Goal: Task Accomplishment & Management: Manage account settings

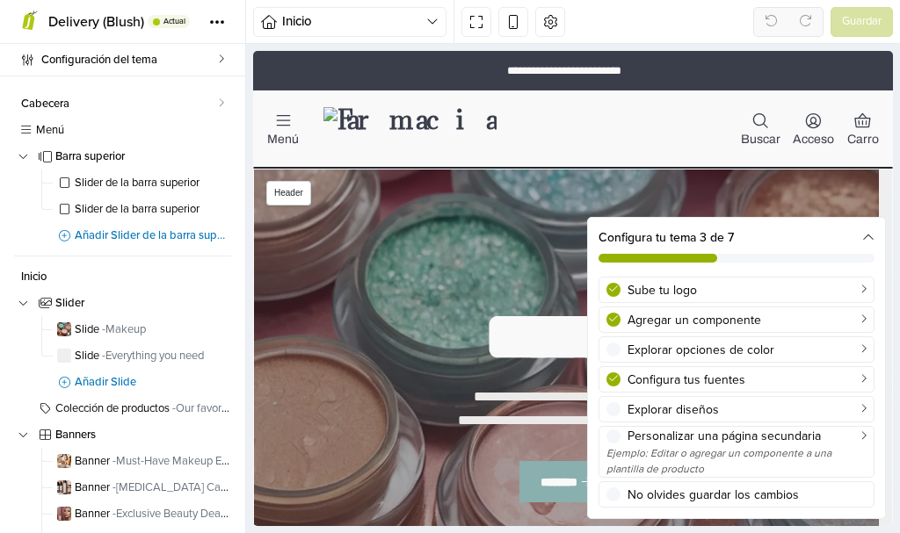
drag, startPoint x: 336, startPoint y: 124, endPoint x: 366, endPoint y: 127, distance: 30.0
click at [336, 124] on img at bounding box center [409, 129] width 173 height 44
select select "**"
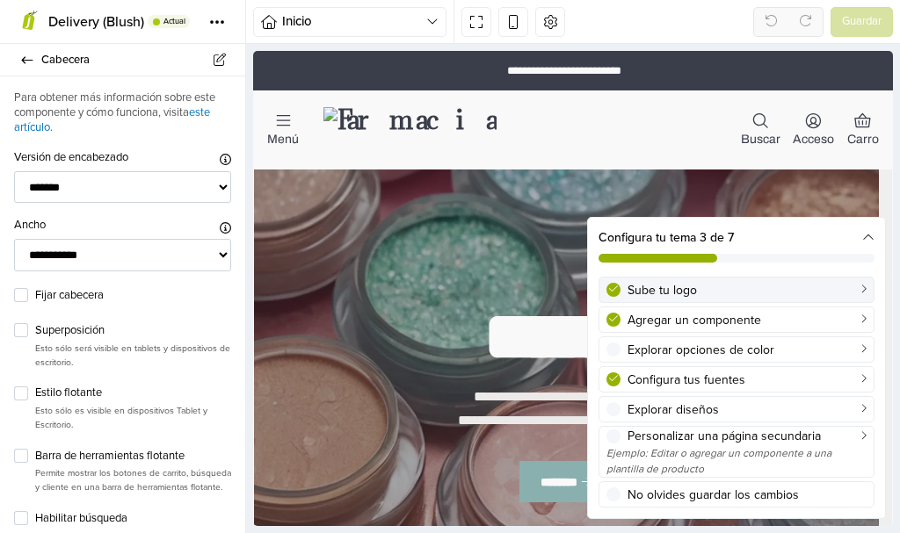
click at [677, 288] on div "Sube tu logo" at bounding box center [747, 290] width 239 height 18
click at [811, 286] on div "Sube tu logo" at bounding box center [747, 290] width 239 height 18
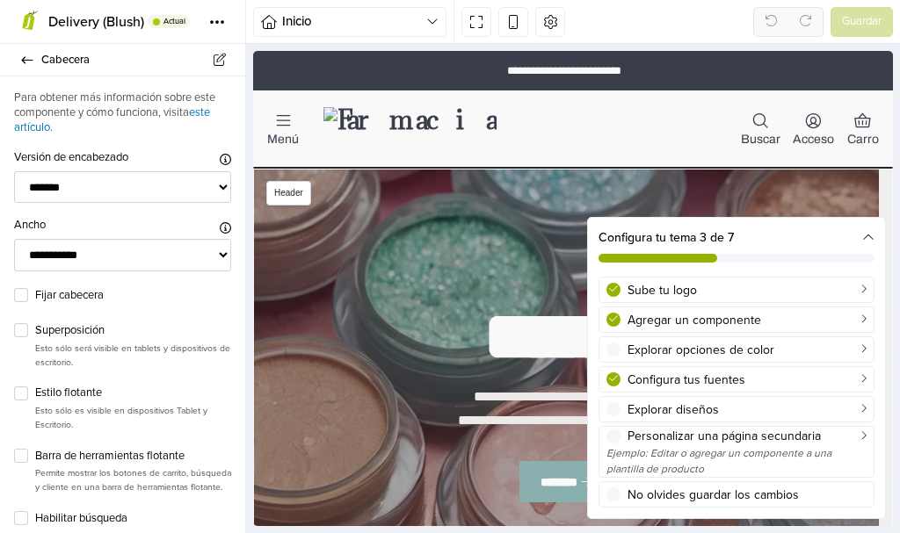
click at [359, 111] on img at bounding box center [409, 129] width 173 height 44
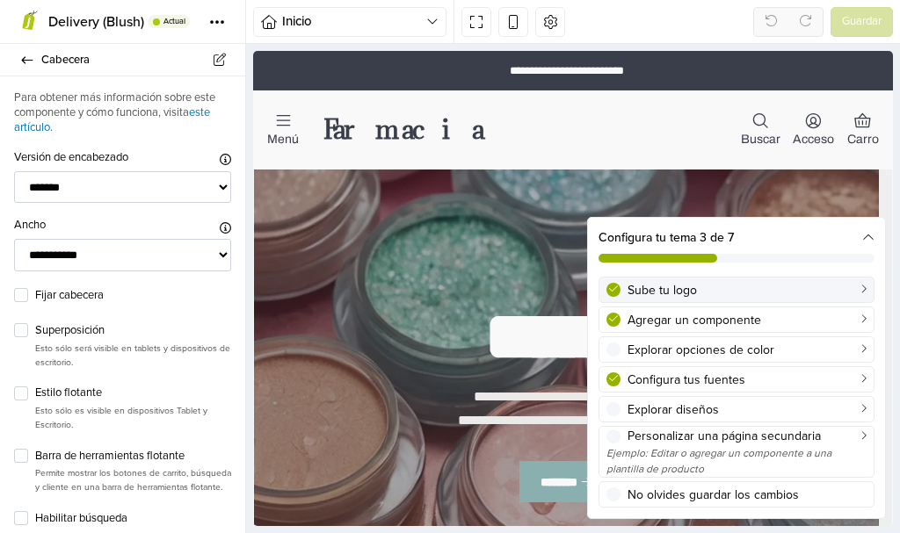
click at [660, 290] on div "Sube tu logo" at bounding box center [747, 290] width 239 height 18
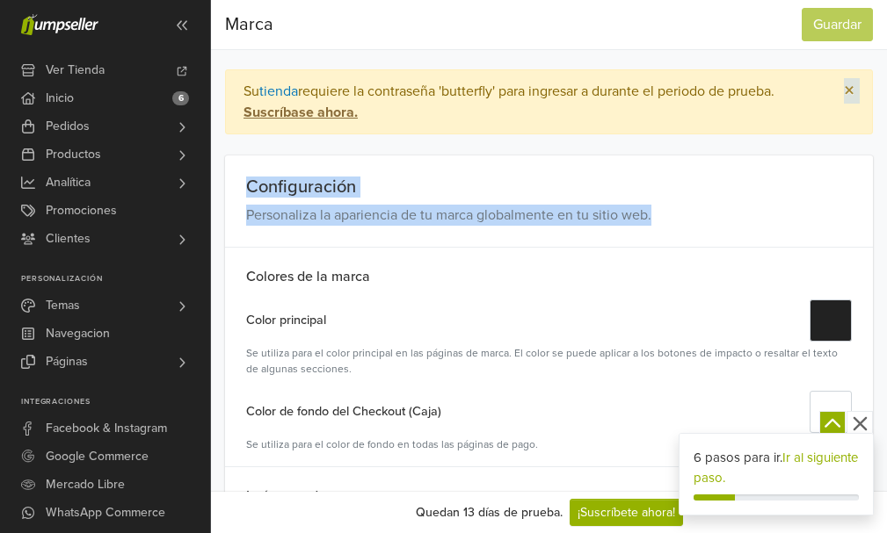
drag, startPoint x: 883, startPoint y: 134, endPoint x: 898, endPoint y: 216, distance: 84.0
click at [886, 216] on html "Ver Tienda Inicio 6 Pedidos Todas las Órdenes Abandonado Despachos" at bounding box center [443, 266] width 887 height 533
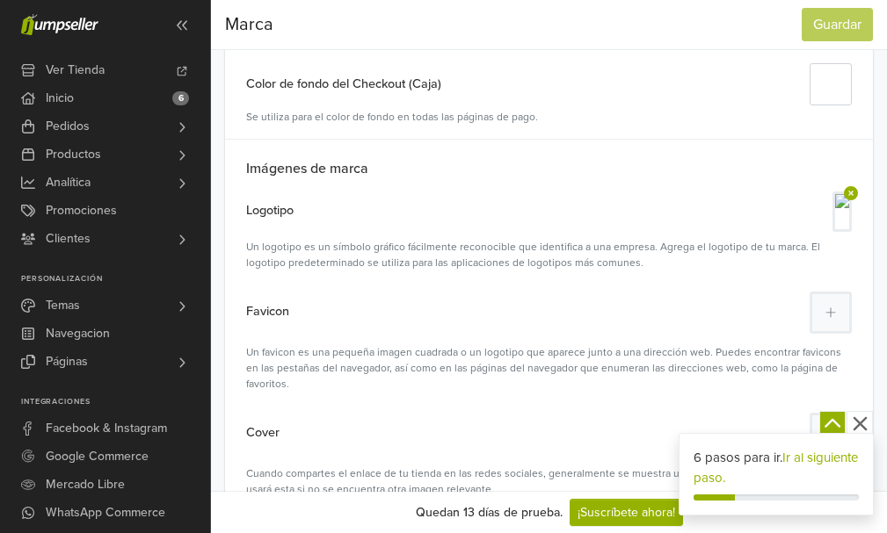
scroll to position [338, 0]
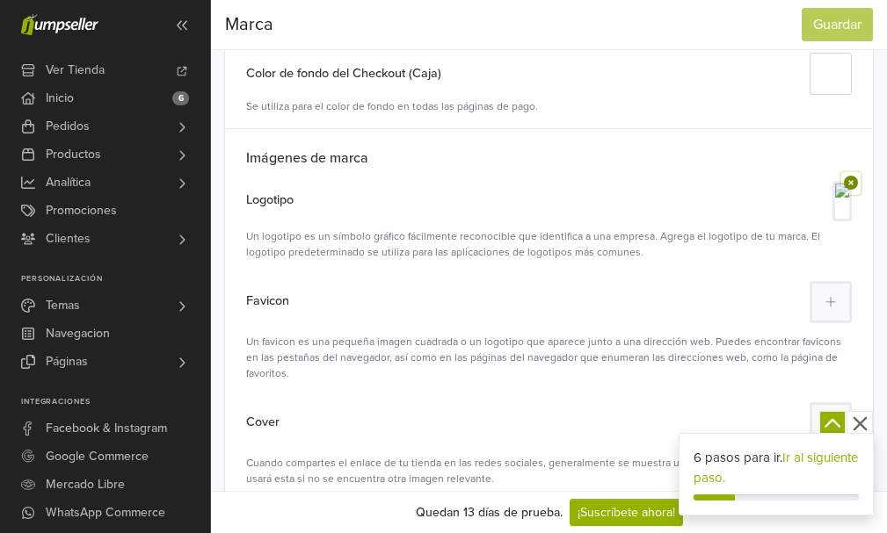
click at [852, 180] on icon at bounding box center [851, 183] width 14 height 14
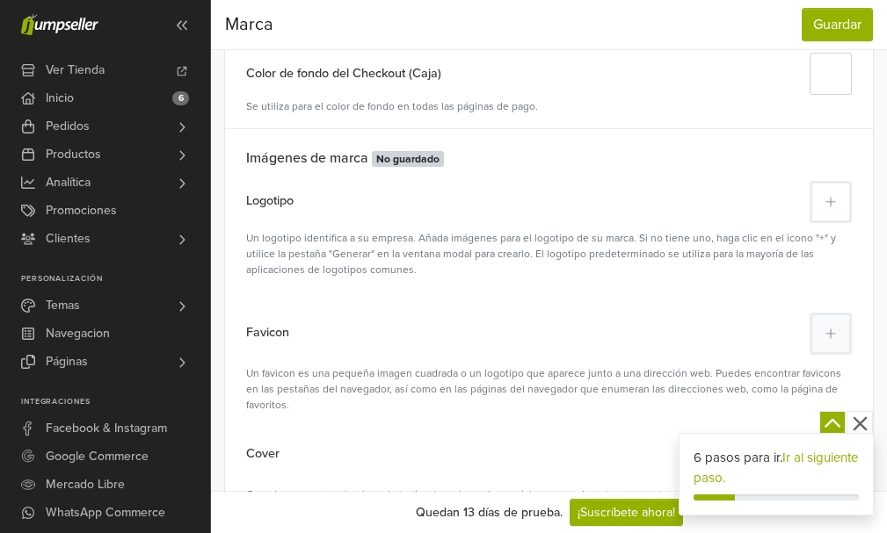
scroll to position [0, 0]
click at [827, 208] on icon at bounding box center [830, 202] width 11 height 12
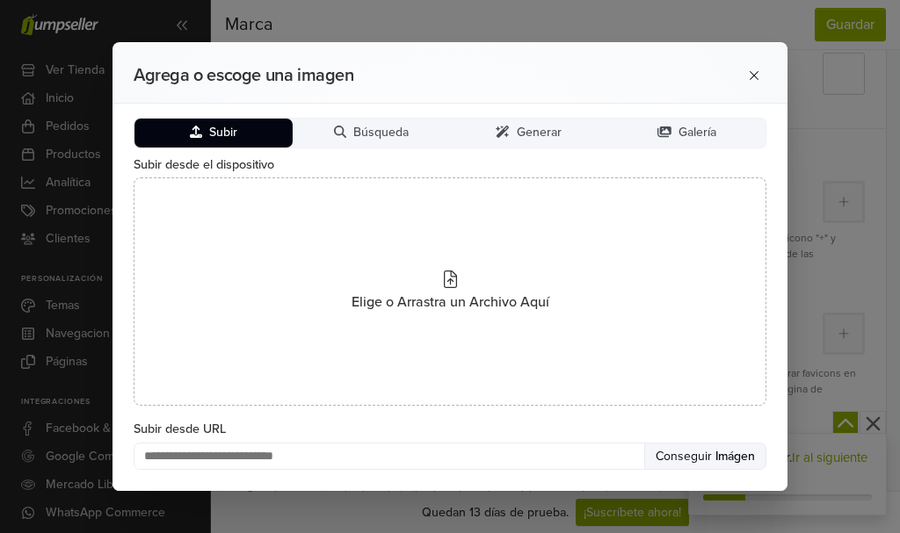
click at [203, 131] on button "Subir" at bounding box center [213, 133] width 158 height 29
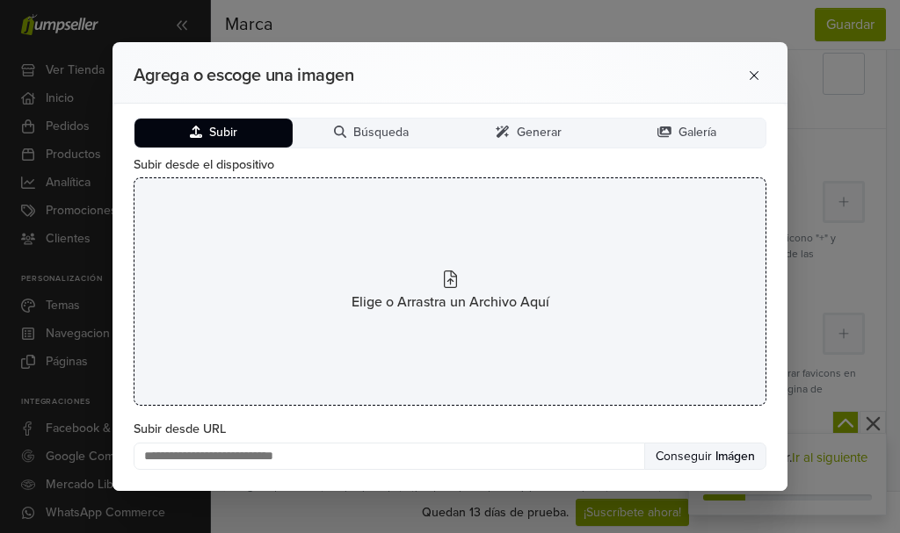
click at [448, 282] on icon at bounding box center [450, 280] width 13 height 18
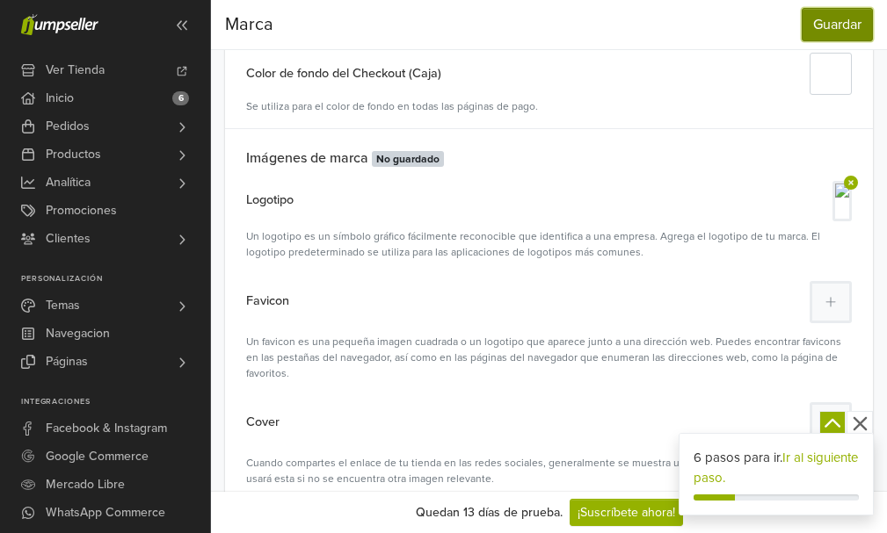
click at [840, 19] on button "Guardar" at bounding box center [837, 24] width 71 height 33
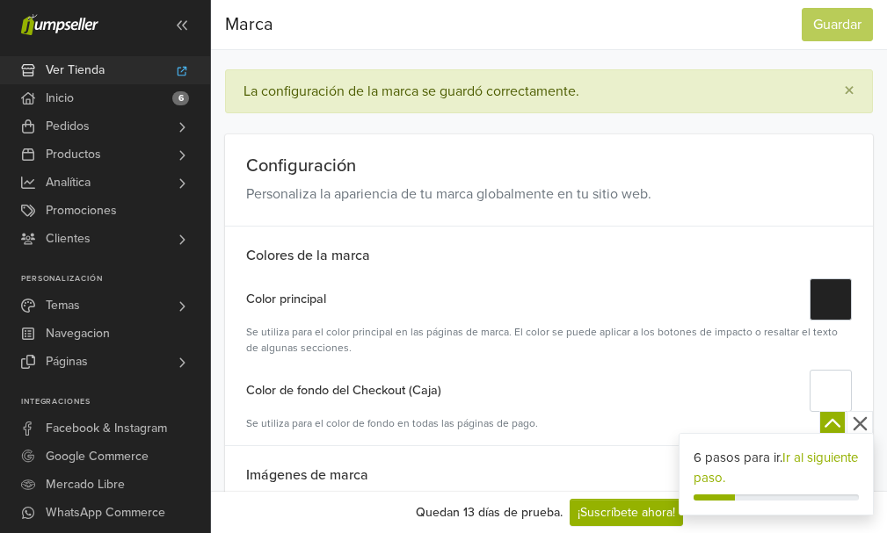
click at [49, 70] on span "Ver Tienda" at bounding box center [75, 70] width 59 height 28
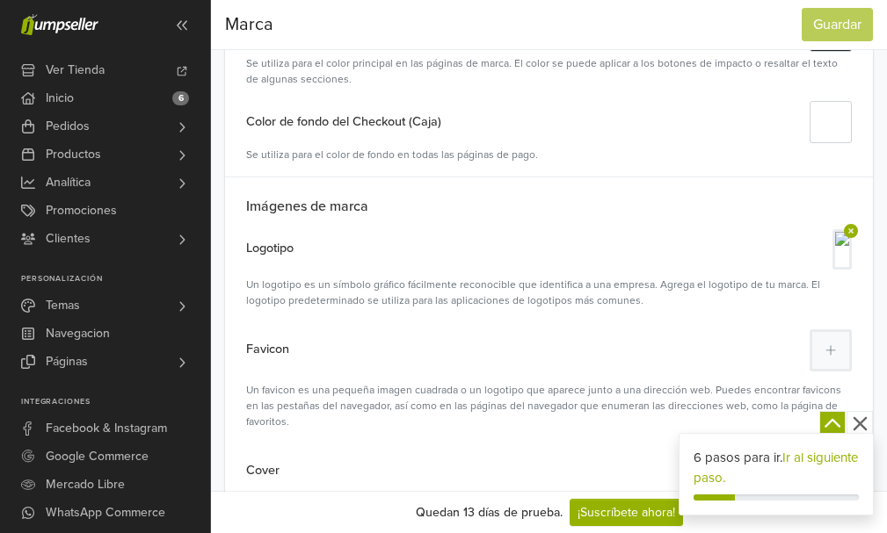
scroll to position [300, 0]
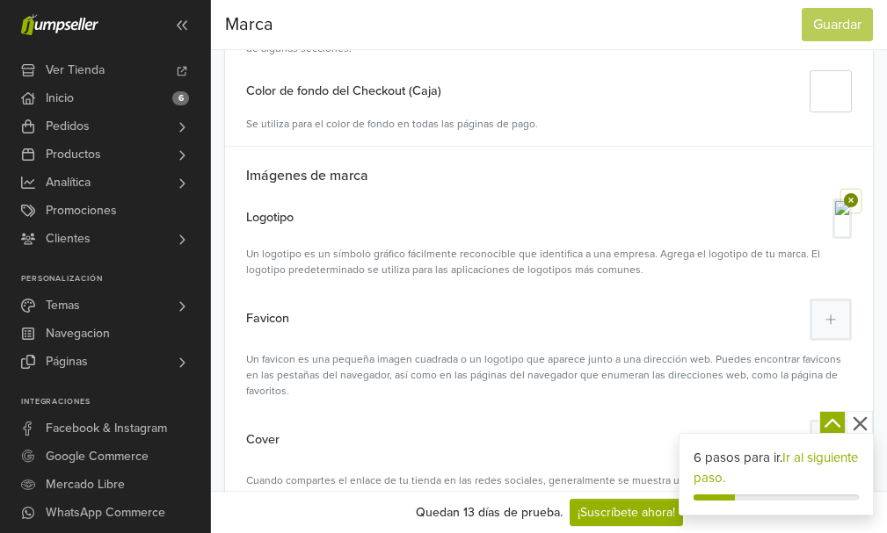
click at [845, 206] on icon at bounding box center [851, 200] width 18 height 14
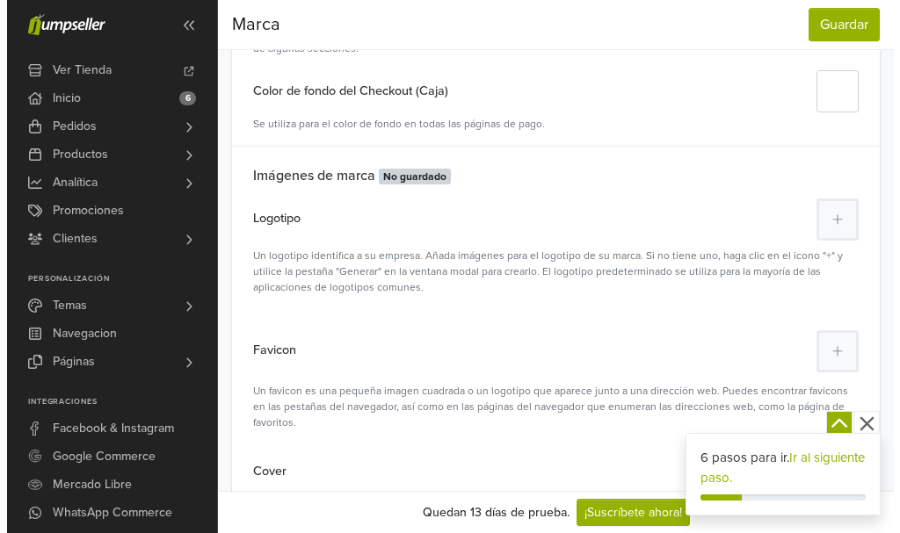
scroll to position [0, 0]
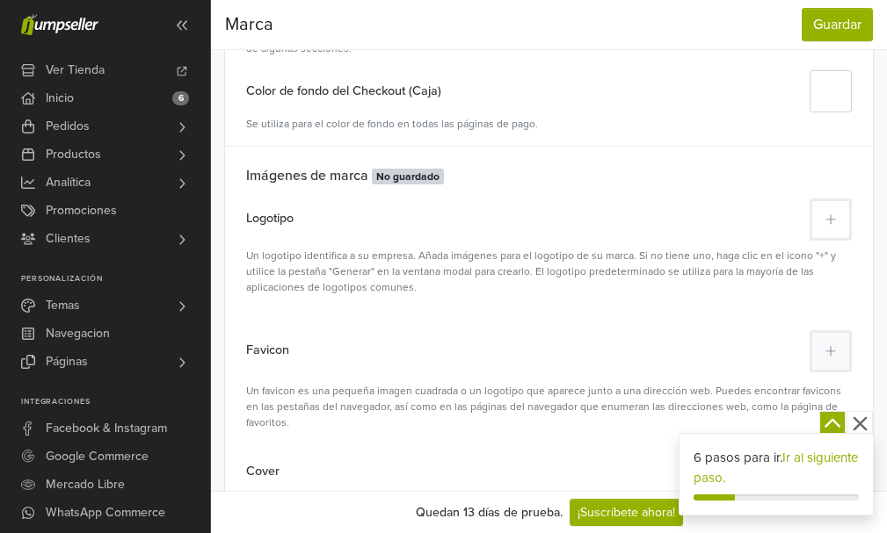
click at [834, 214] on icon at bounding box center [830, 220] width 11 height 12
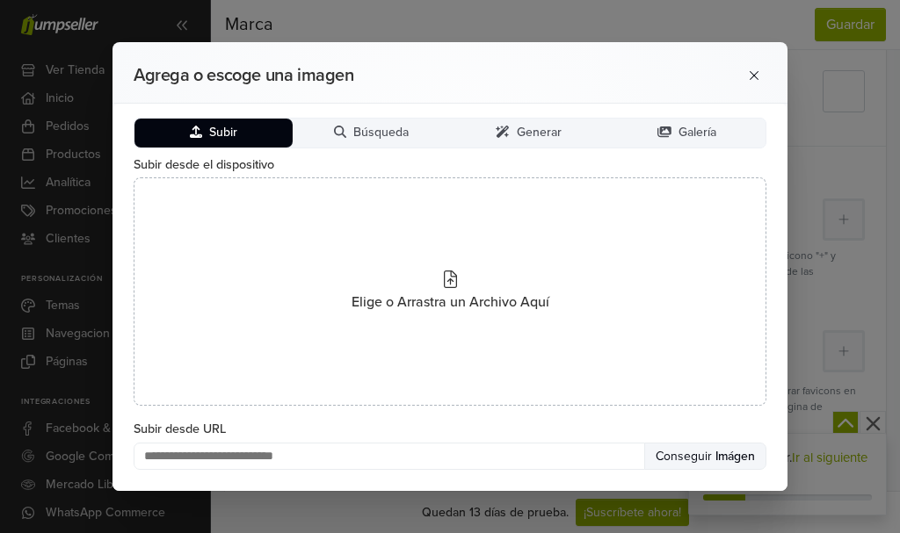
click at [243, 130] on button "Subir" at bounding box center [213, 133] width 158 height 29
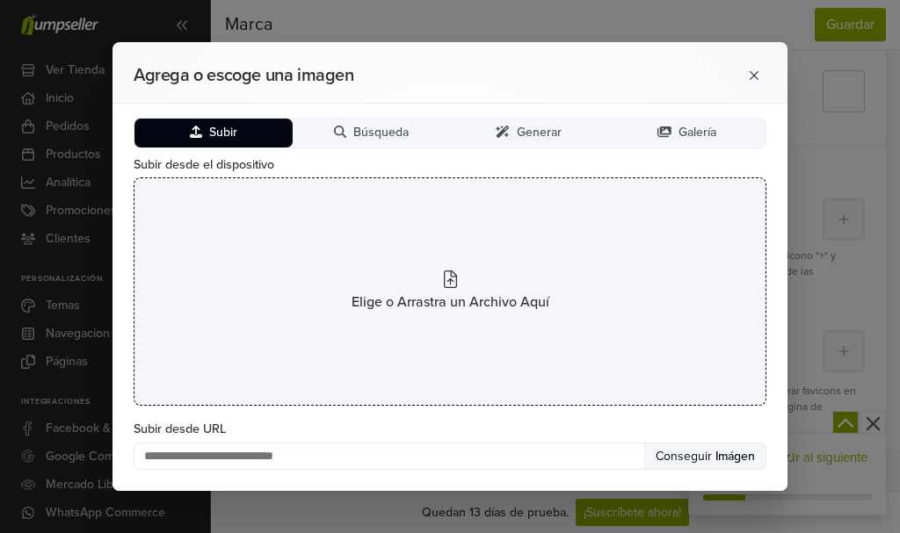
click at [453, 287] on icon at bounding box center [450, 280] width 13 height 18
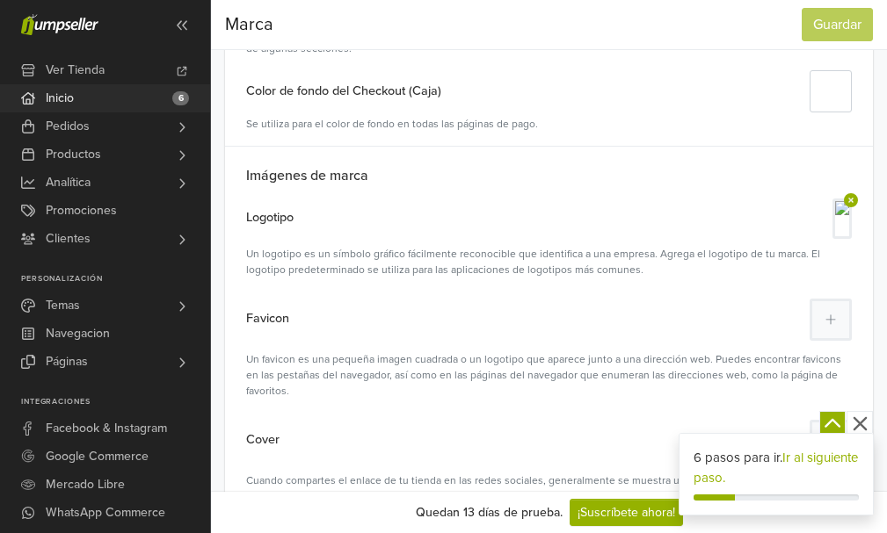
click at [84, 94] on link "Inicio 6" at bounding box center [105, 98] width 210 height 28
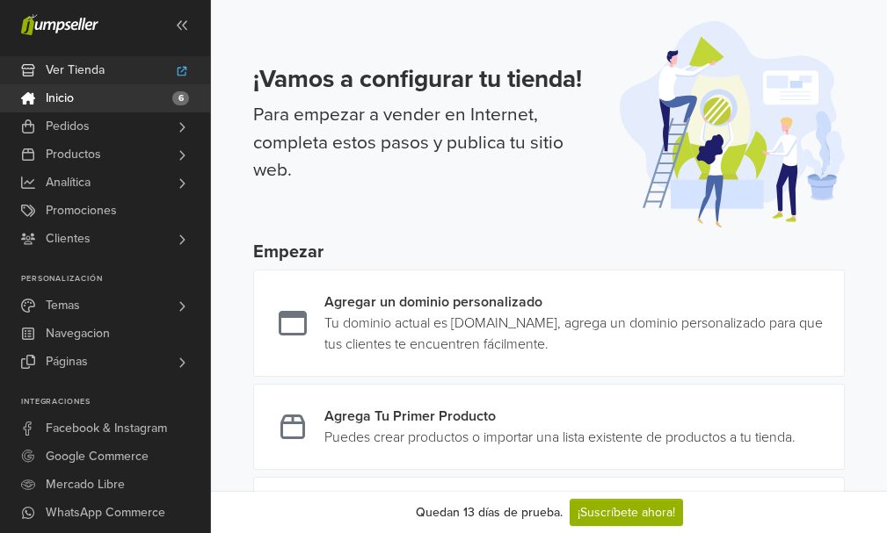
click at [81, 72] on span "Ver Tienda" at bounding box center [75, 70] width 59 height 28
click at [114, 75] on link "Ver Tienda" at bounding box center [105, 70] width 210 height 28
click at [65, 70] on span "Ver Tienda" at bounding box center [75, 70] width 59 height 28
click at [179, 27] on icon at bounding box center [182, 25] width 11 height 10
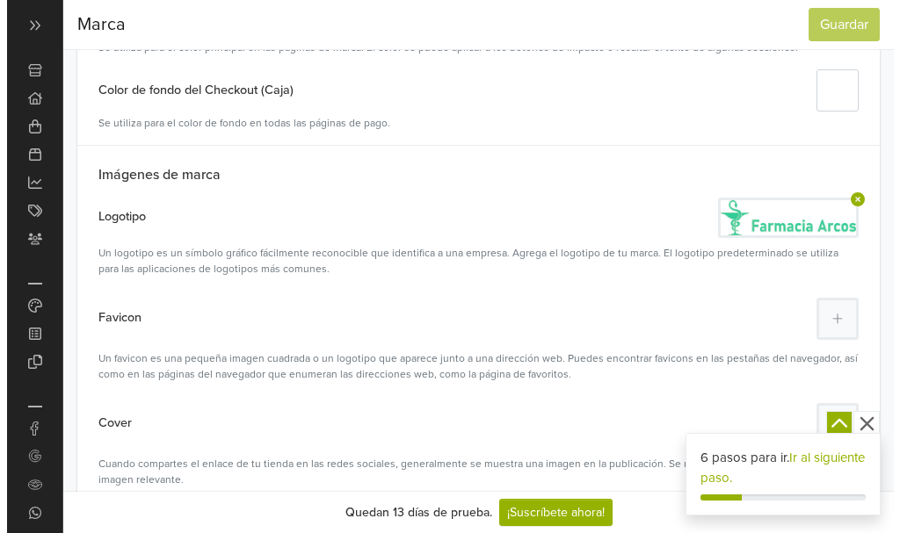
scroll to position [330, 0]
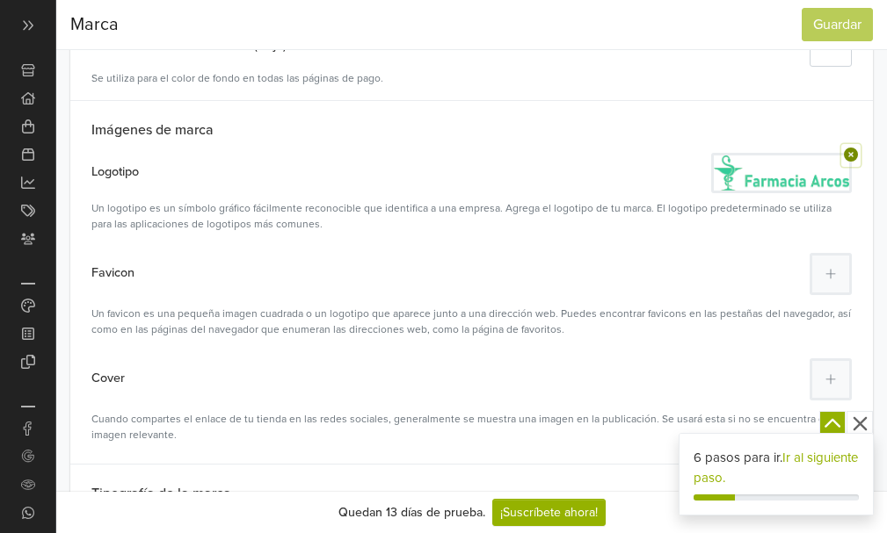
click at [849, 158] on icon at bounding box center [851, 155] width 14 height 14
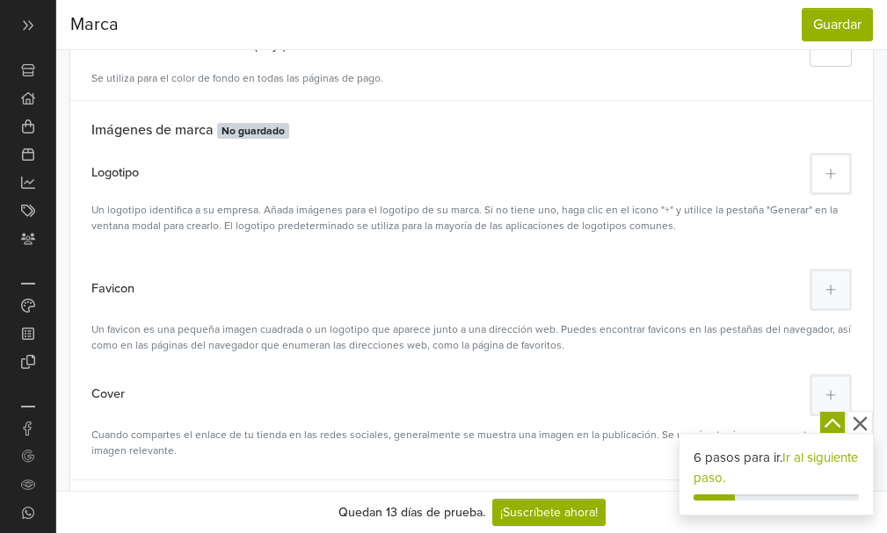
click at [829, 182] on button at bounding box center [830, 174] width 42 height 42
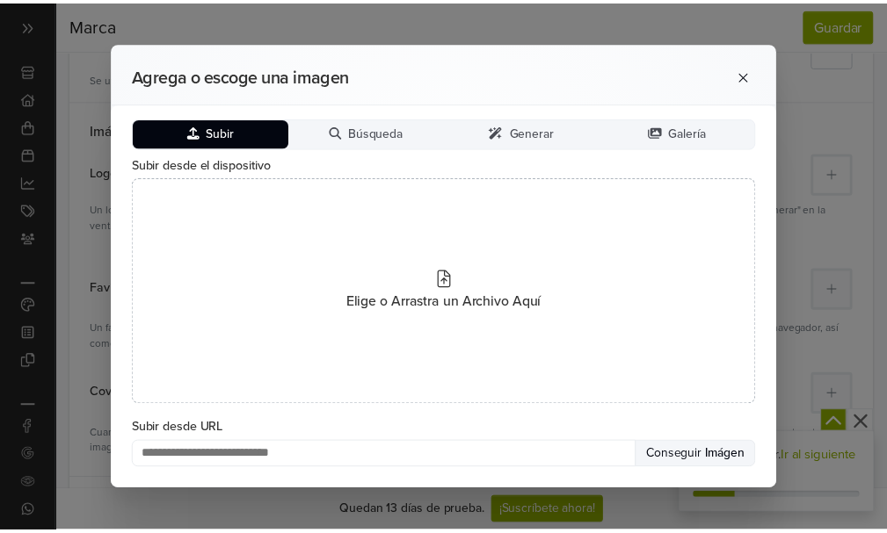
scroll to position [0, 0]
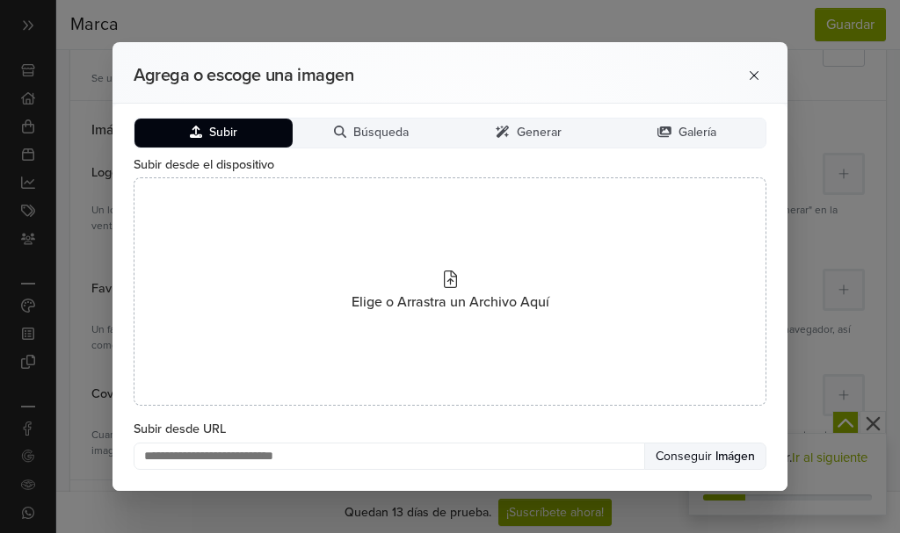
click at [196, 127] on icon at bounding box center [196, 132] width 12 height 12
click at [212, 137] on span "Subir" at bounding box center [223, 133] width 28 height 15
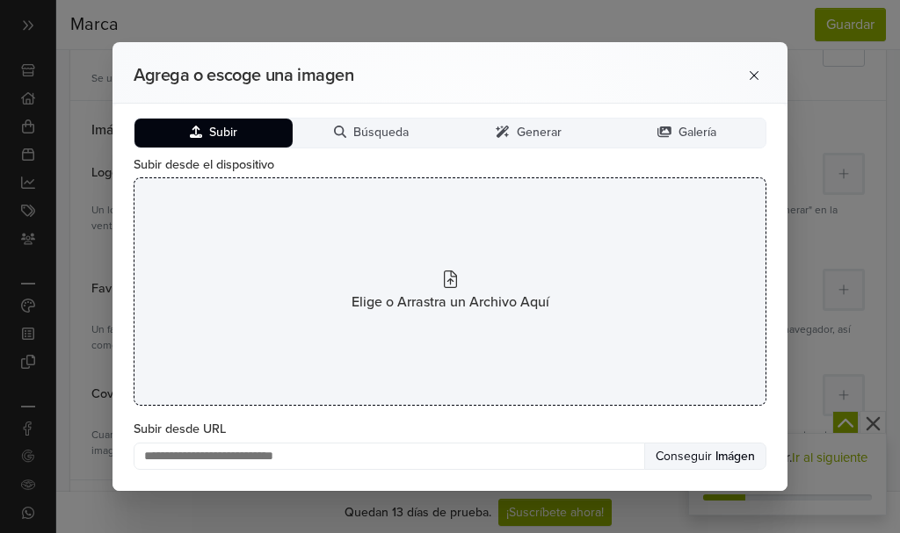
click at [449, 276] on icon at bounding box center [450, 280] width 13 height 18
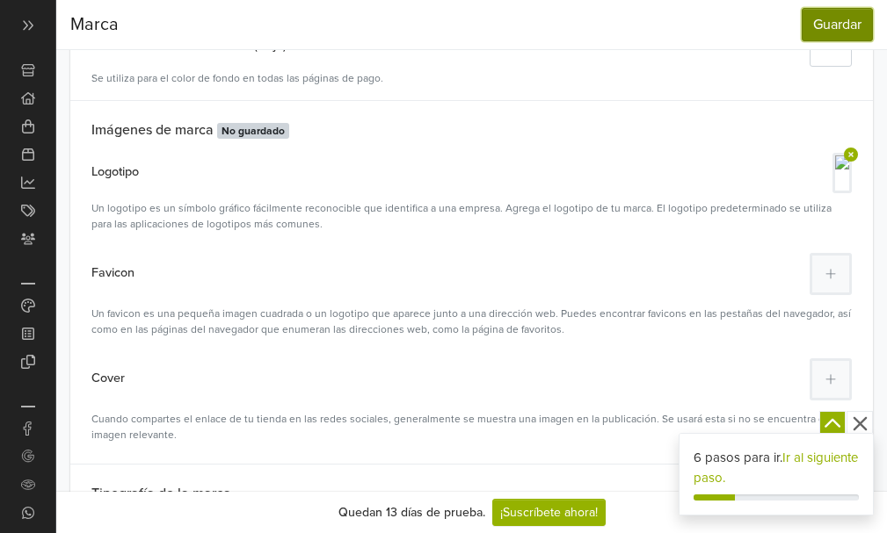
click at [819, 26] on button "Guardar" at bounding box center [837, 24] width 71 height 33
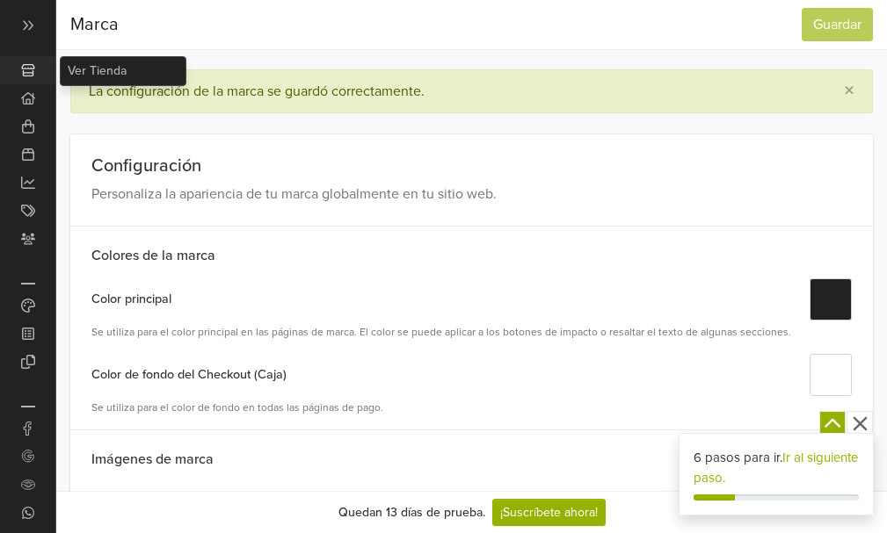
click at [24, 69] on icon at bounding box center [27, 70] width 13 height 12
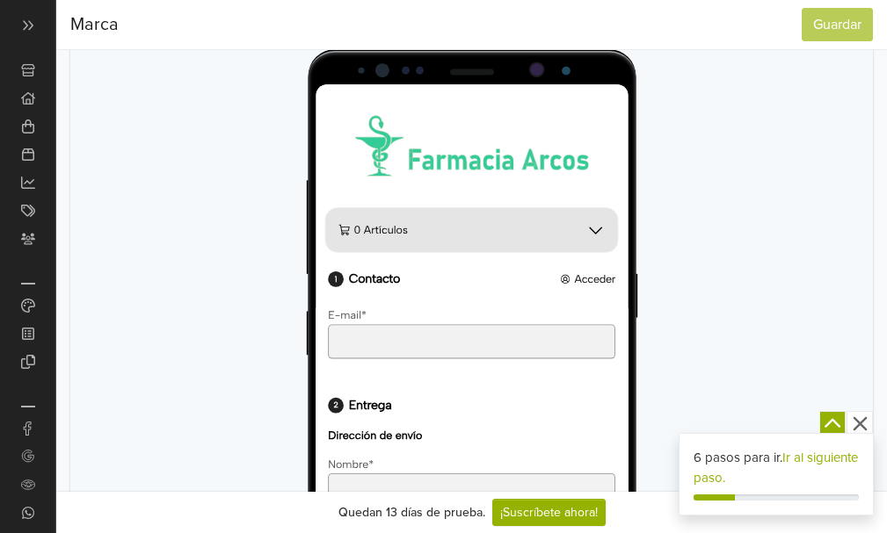
scroll to position [1053, 0]
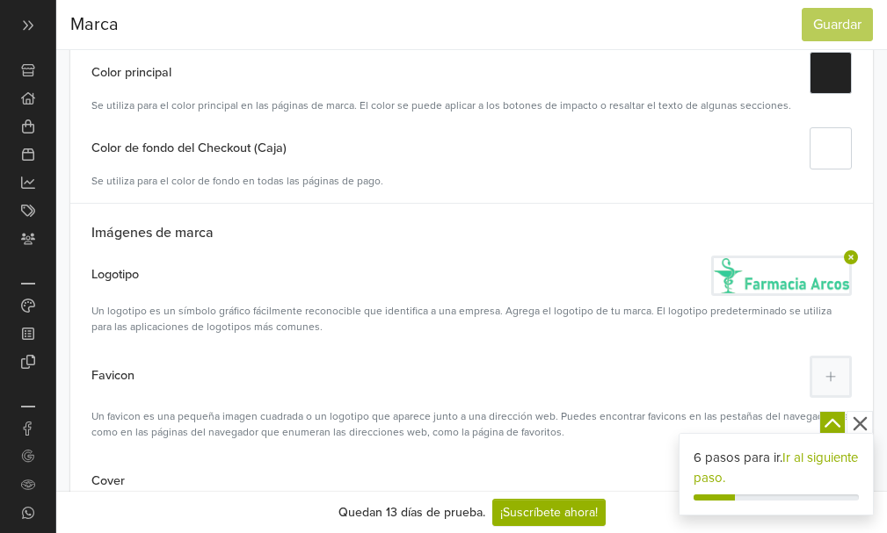
scroll to position [302, 0]
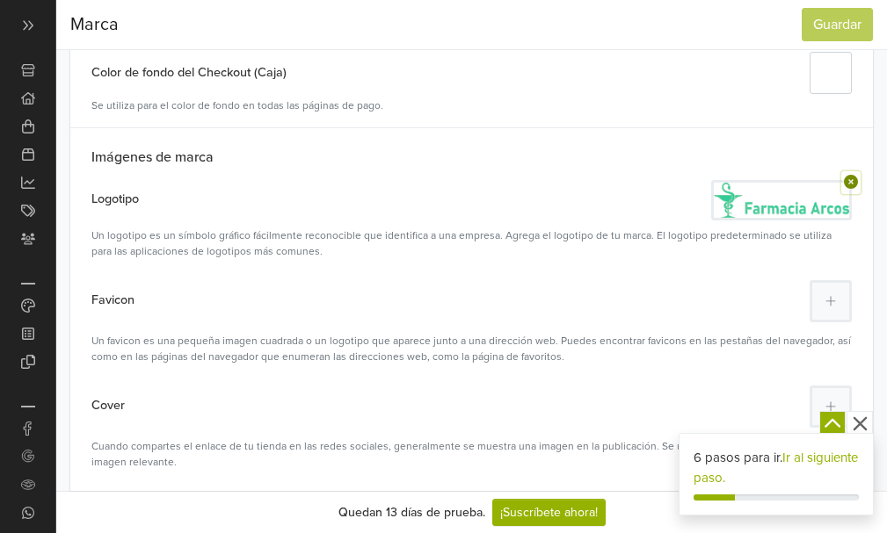
click at [850, 182] on icon at bounding box center [851, 182] width 18 height 14
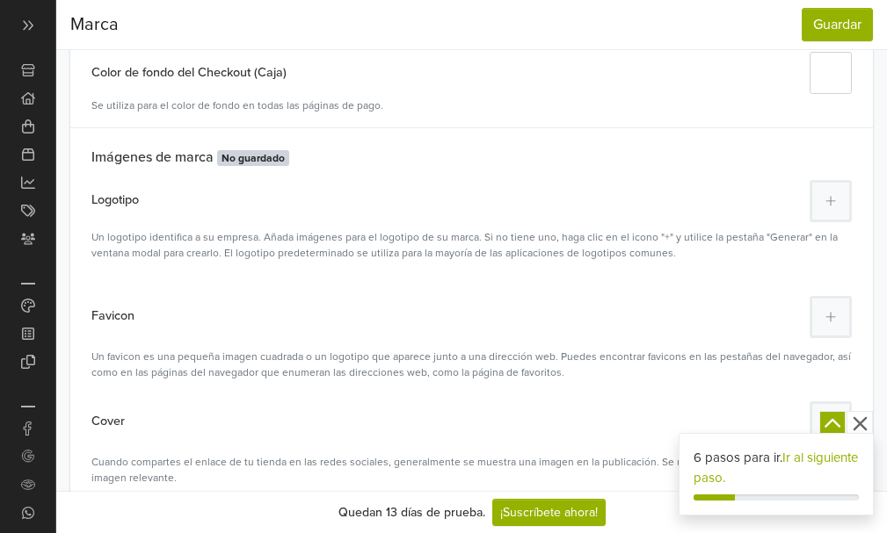
scroll to position [0, 0]
click at [833, 209] on button at bounding box center [830, 201] width 42 height 42
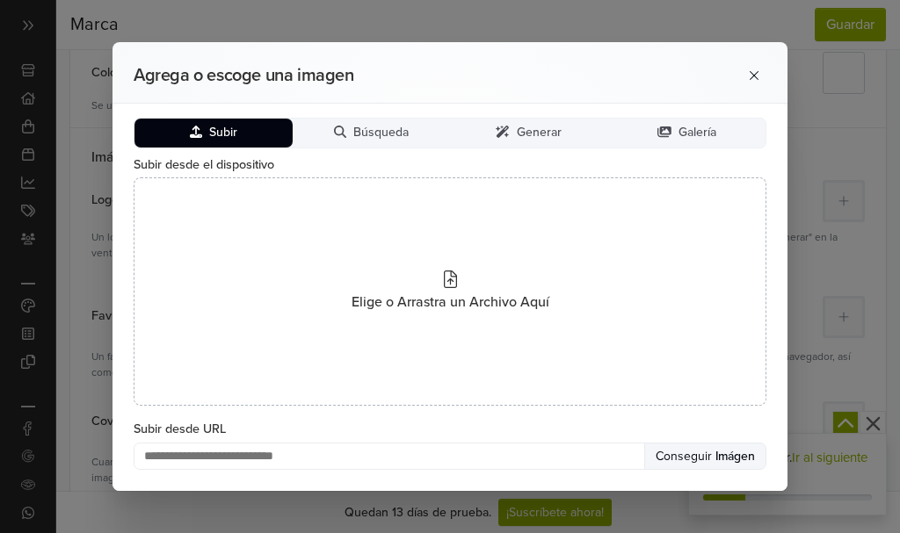
click at [184, 141] on button "Subir" at bounding box center [213, 133] width 158 height 29
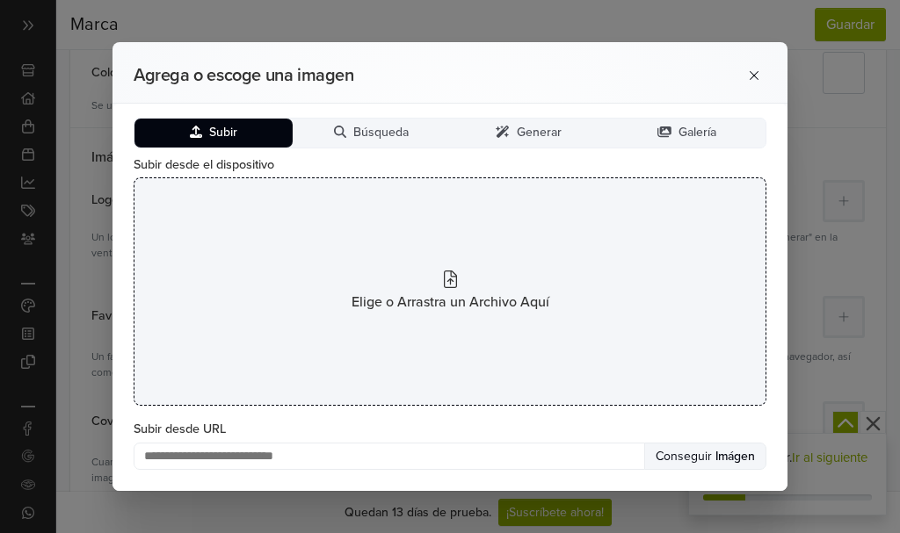
click at [444, 281] on icon at bounding box center [450, 280] width 13 height 18
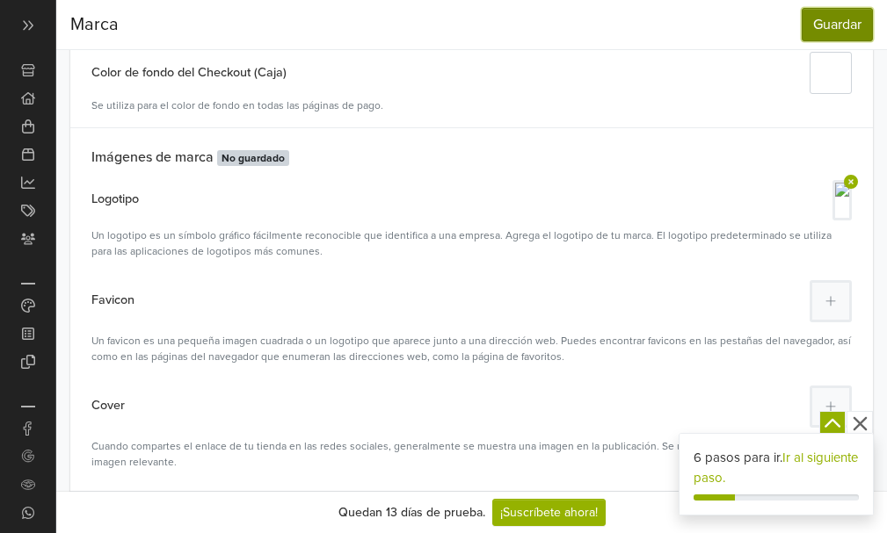
click at [833, 27] on button "Guardar" at bounding box center [837, 24] width 71 height 33
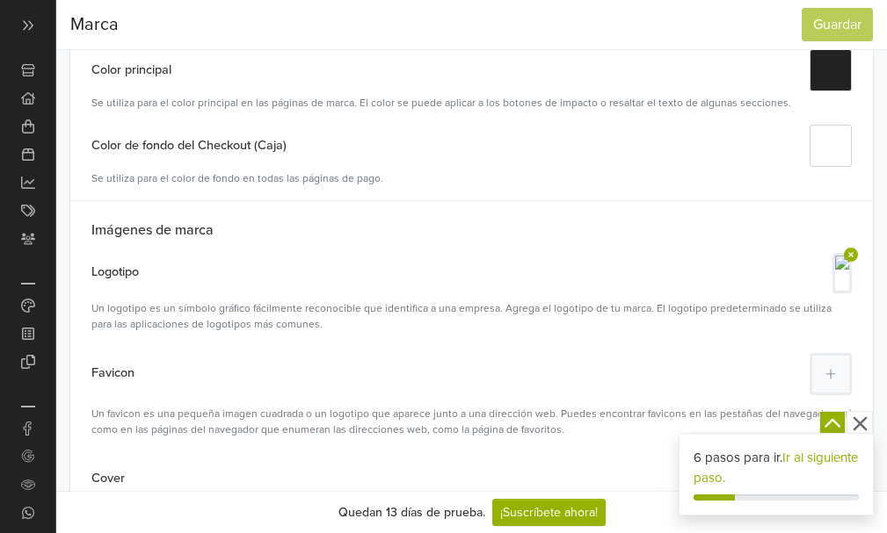
scroll to position [250, 0]
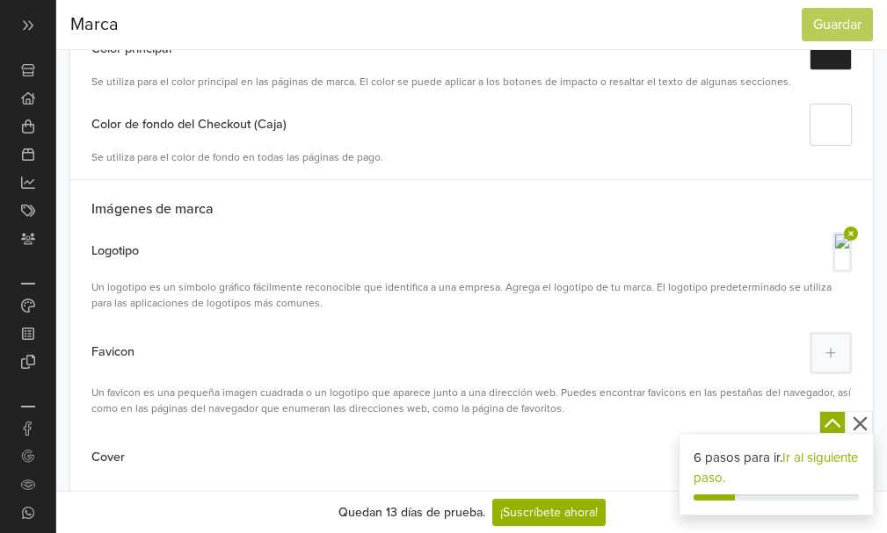
click at [860, 424] on icon "button" at bounding box center [859, 424] width 14 height 14
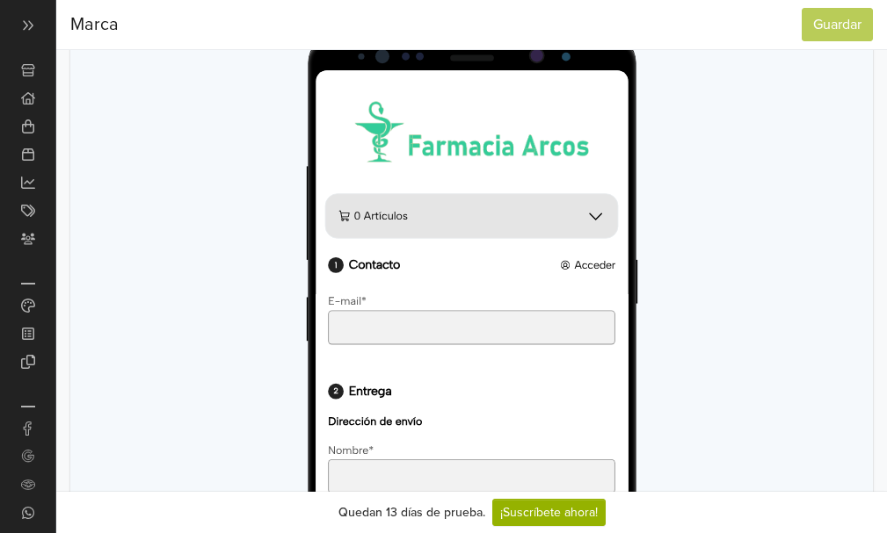
scroll to position [1039, 0]
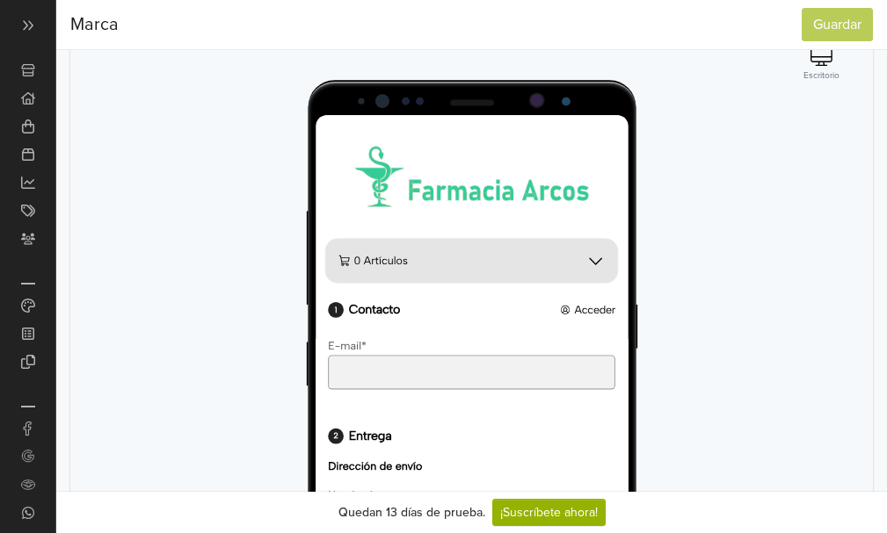
click at [443, 178] on img at bounding box center [491, 184] width 264 height 69
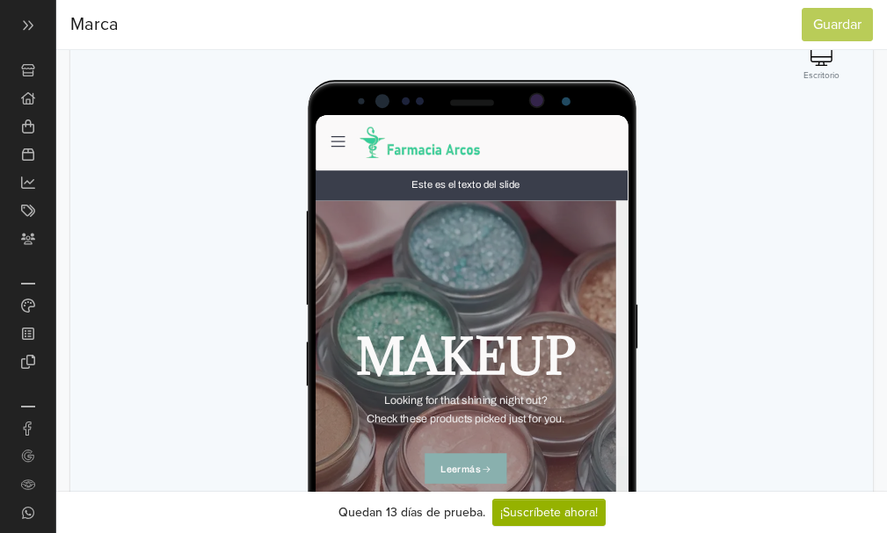
scroll to position [0, 0]
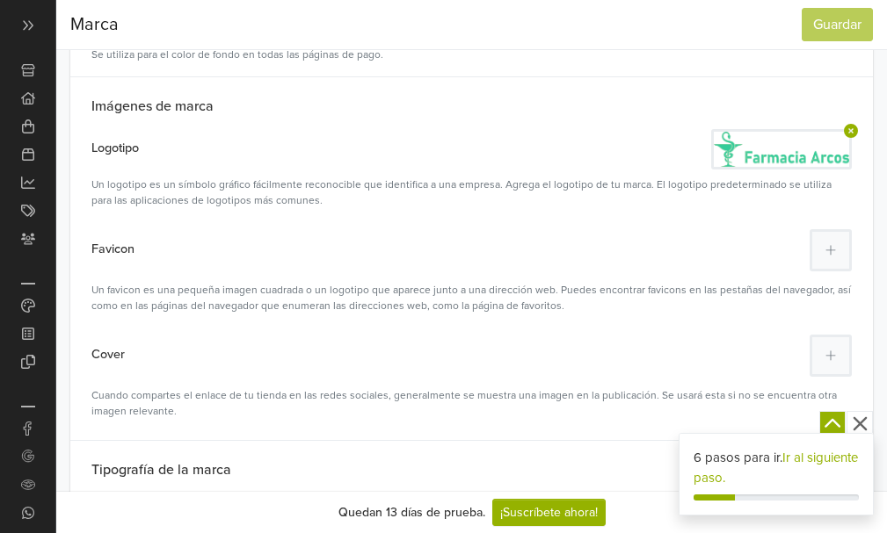
scroll to position [350, 0]
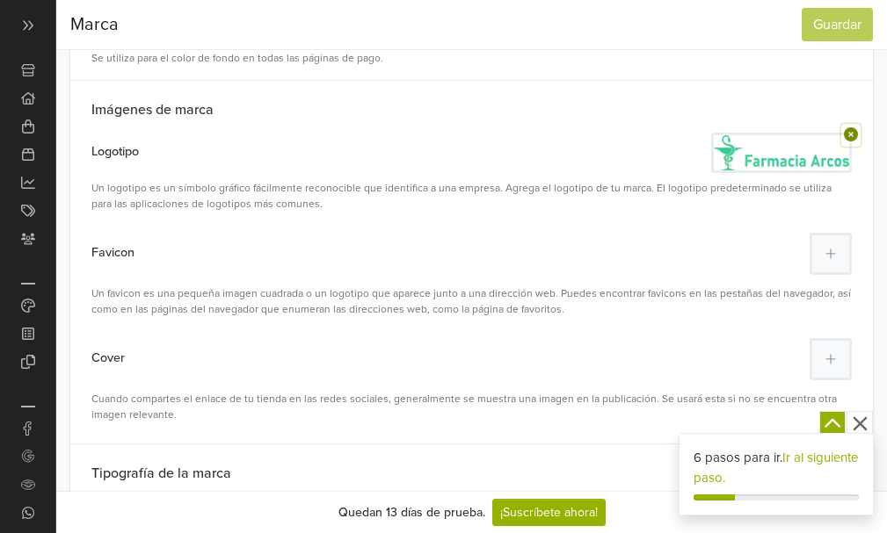
click at [849, 132] on icon at bounding box center [851, 134] width 14 height 14
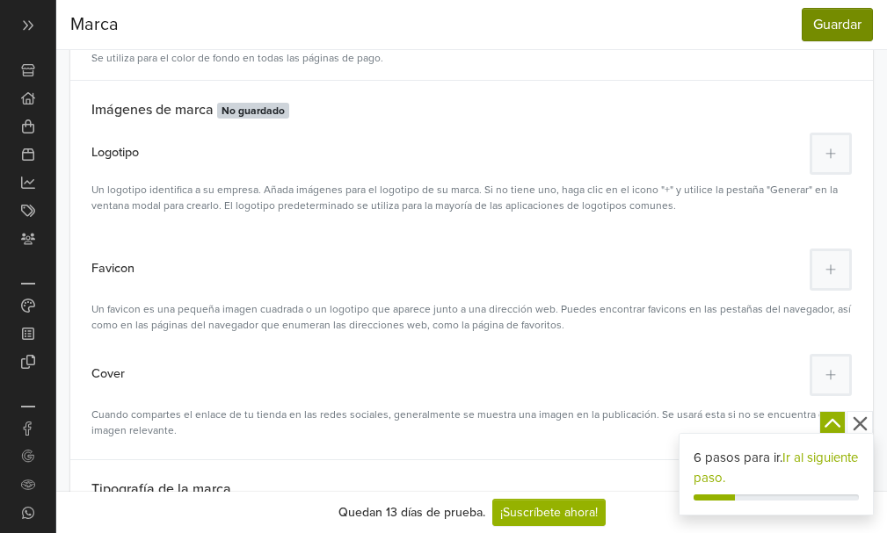
scroll to position [0, 0]
click at [804, 39] on button "Guardar" at bounding box center [837, 24] width 71 height 33
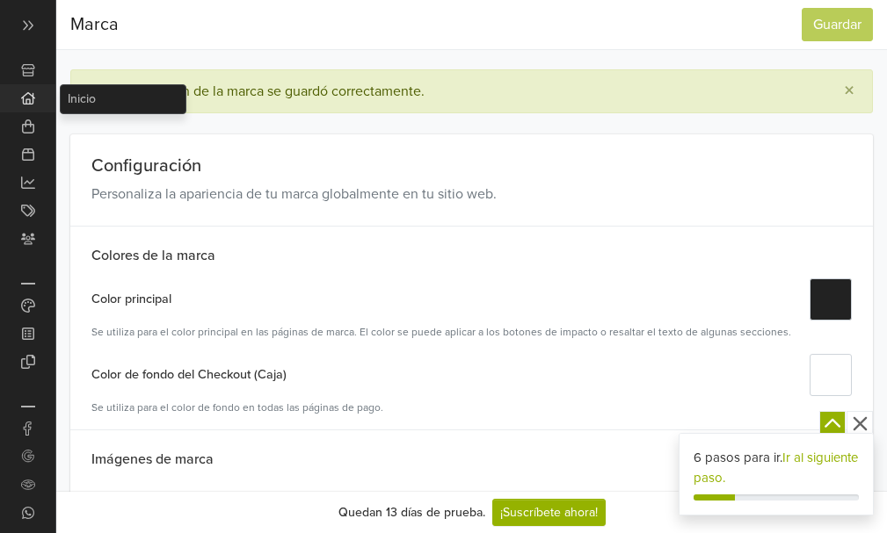
click at [23, 98] on icon at bounding box center [28, 98] width 14 height 12
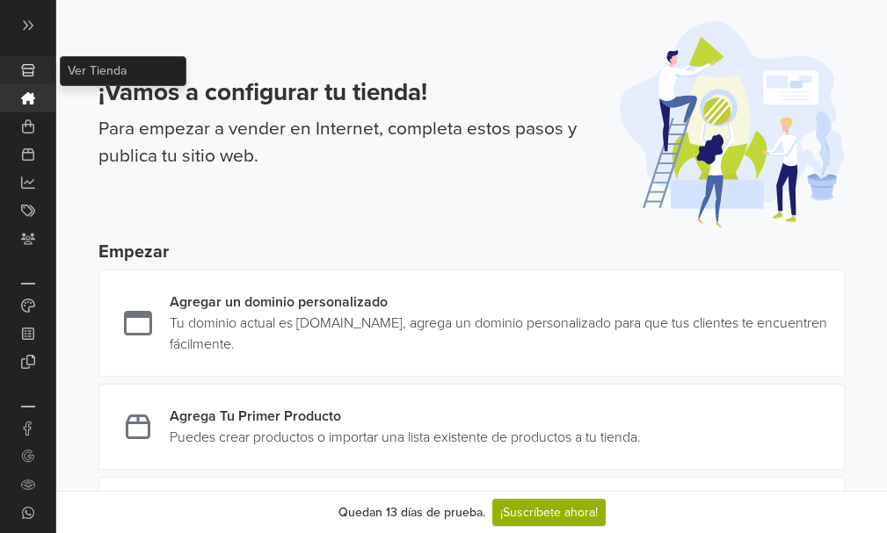
click at [23, 73] on icon at bounding box center [27, 70] width 13 height 12
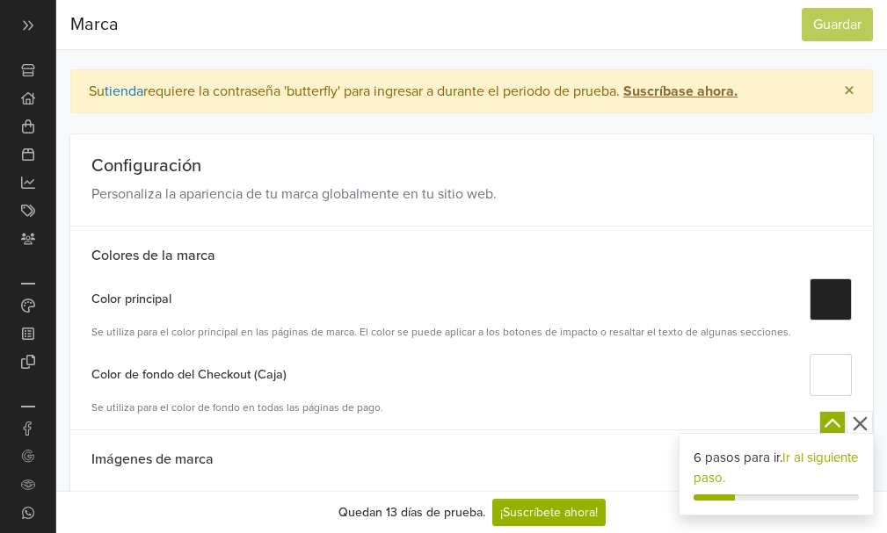
drag, startPoint x: 885, startPoint y: 130, endPoint x: 898, endPoint y: 156, distance: 29.5
click at [886, 156] on html "Ver Tienda Inicio 6 Pedidos Todas las Órdenes Abandonado Despachos" at bounding box center [443, 266] width 887 height 533
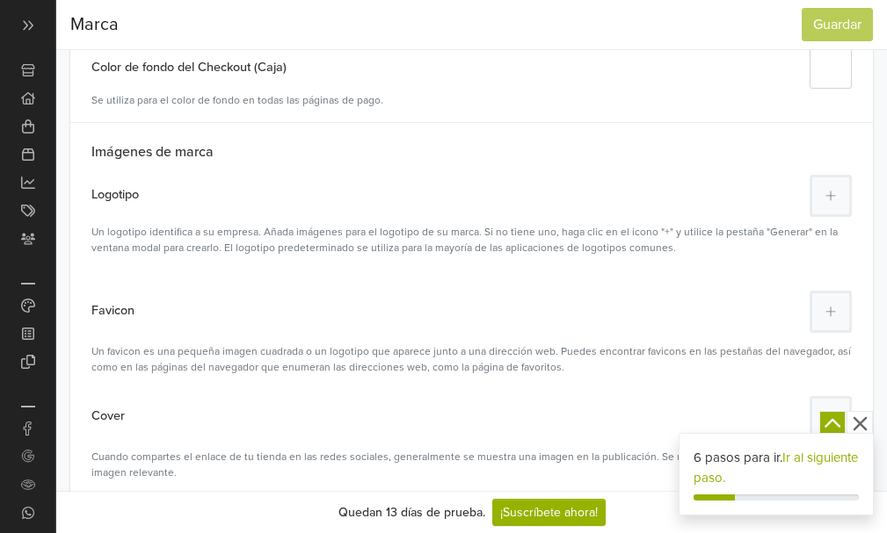
scroll to position [318, 0]
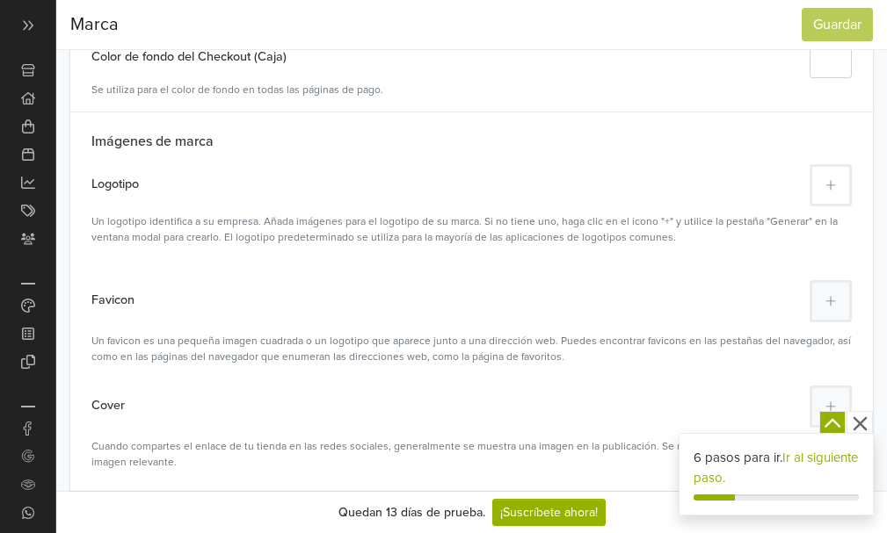
click at [832, 185] on icon at bounding box center [830, 185] width 11 height 12
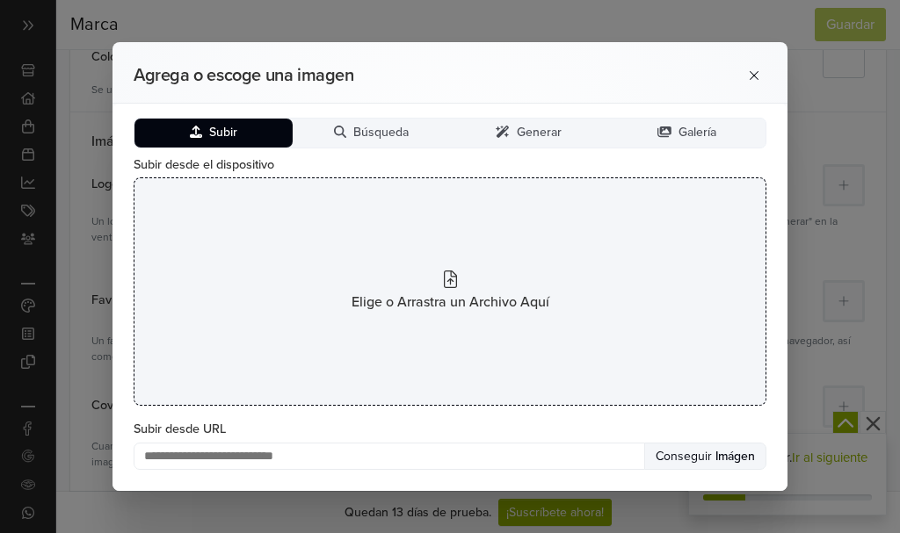
click at [439, 280] on div "Elige o Arrastra un Archivo Aquí" at bounding box center [450, 292] width 633 height 229
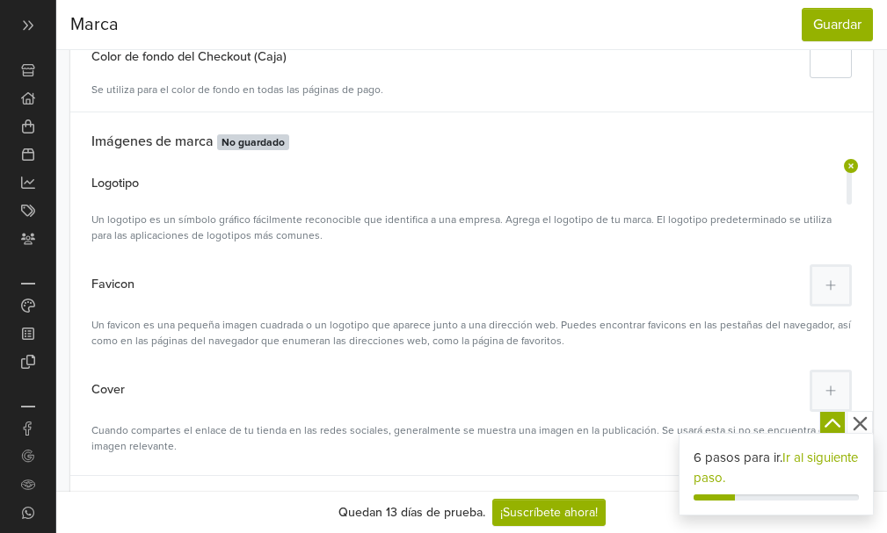
scroll to position [0, 0]
click at [819, 25] on button "Guardar" at bounding box center [837, 24] width 71 height 33
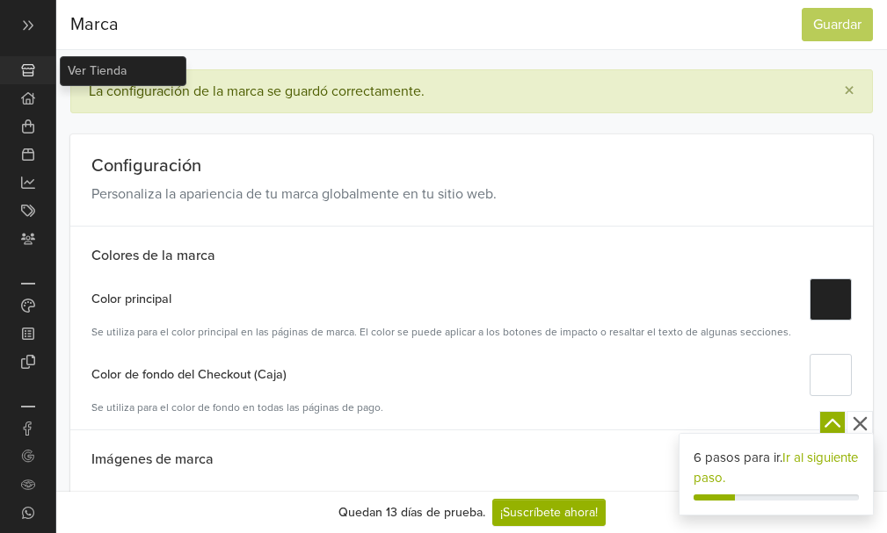
click at [24, 76] on icon at bounding box center [27, 70] width 13 height 12
